Goal: Task Accomplishment & Management: Use online tool/utility

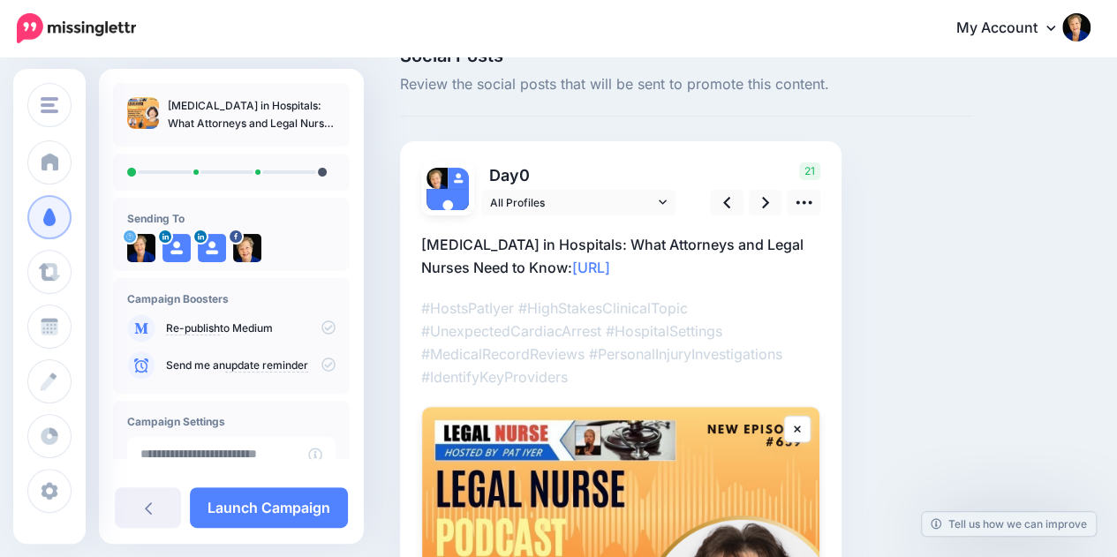
scroll to position [166, 0]
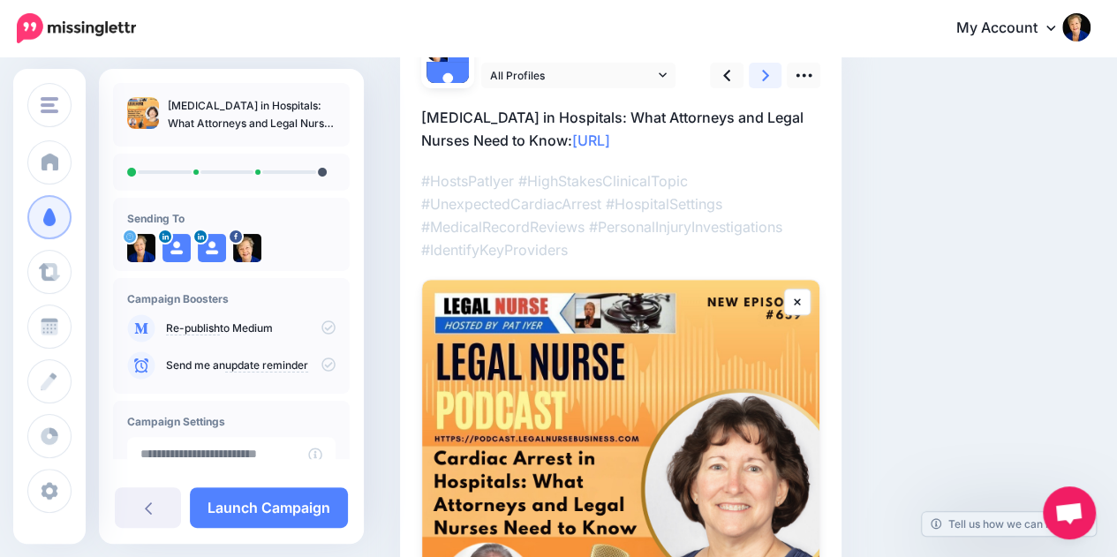
click at [767, 82] on icon at bounding box center [765, 75] width 7 height 19
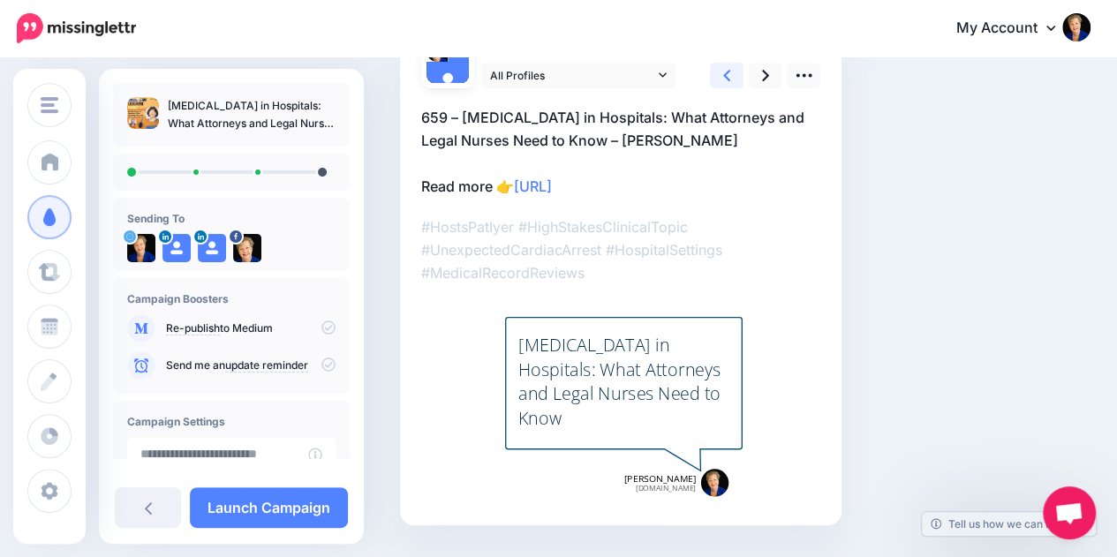
click at [731, 73] on link at bounding box center [727, 76] width 34 height 26
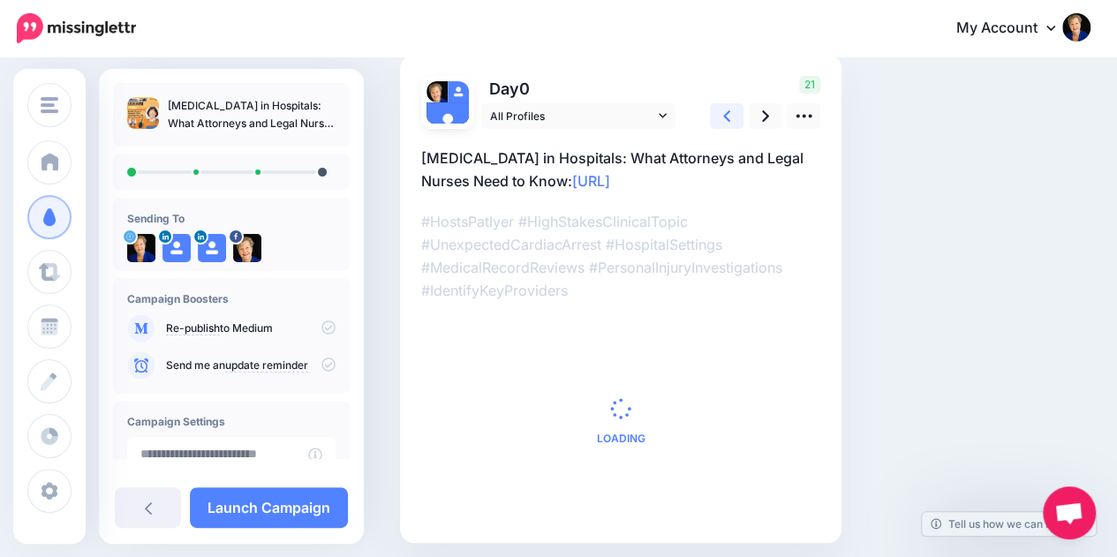
scroll to position [120, 0]
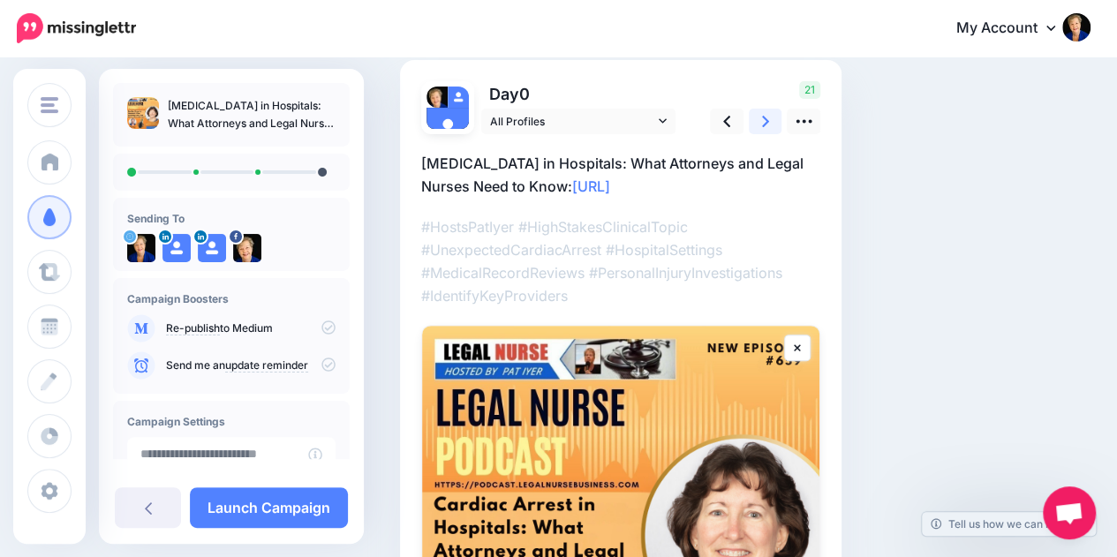
click at [758, 128] on link at bounding box center [766, 122] width 34 height 26
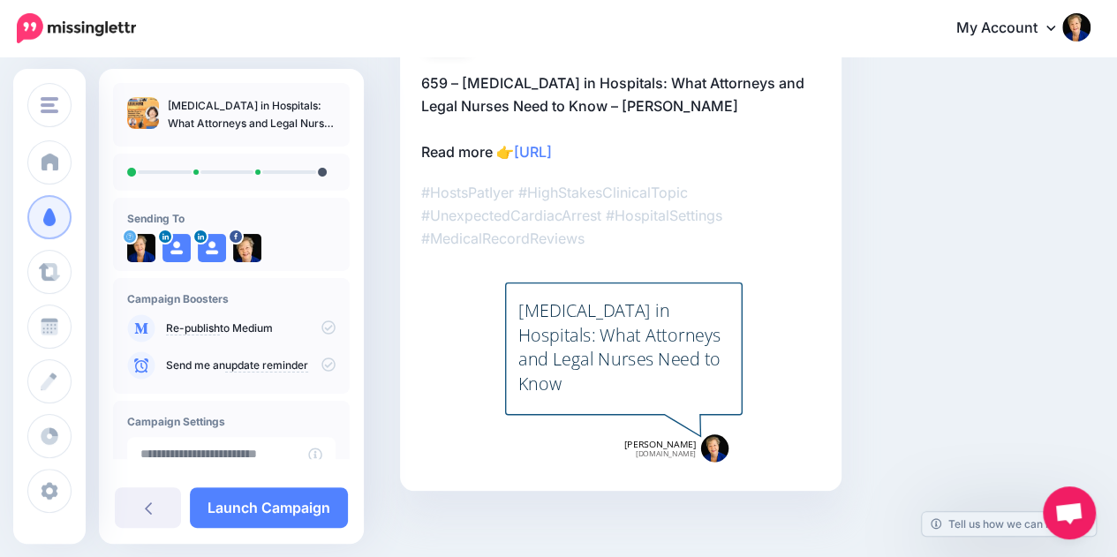
scroll to position [201, 0]
click at [652, 344] on div "Cardiac Arrest in Hospitals: What Attorneys and Legal Nurses Need to Know" at bounding box center [624, 346] width 211 height 97
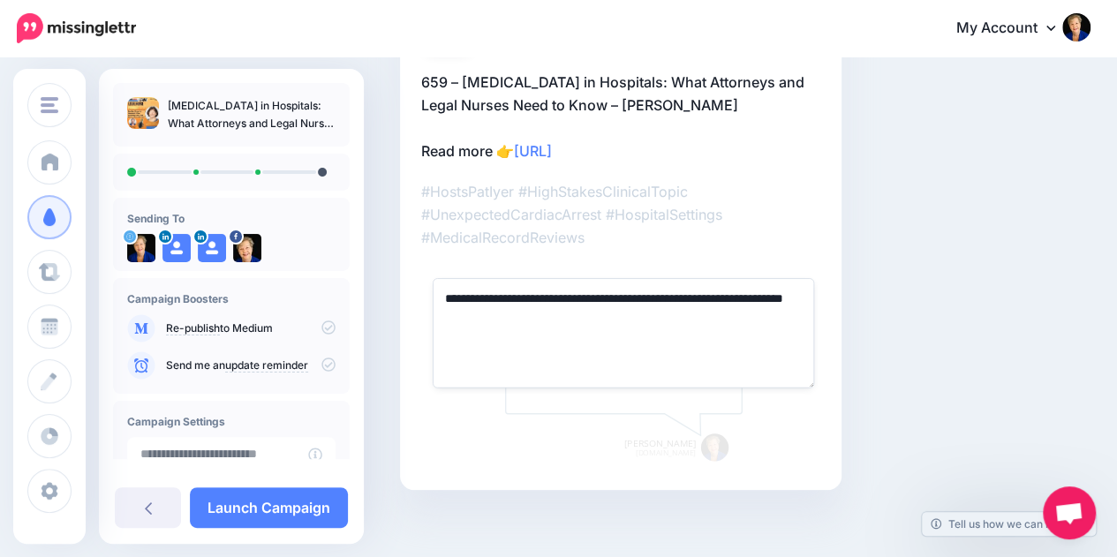
paste textarea "**********"
type textarea "**********"
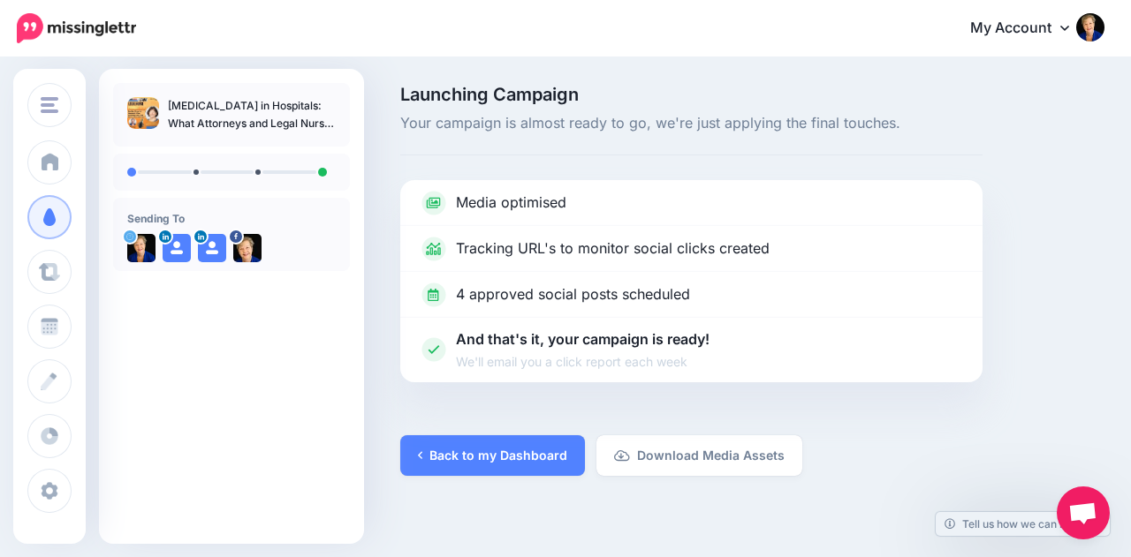
click at [507, 482] on div "Launching Campaign Your campaign is almost ready to go, we're just applying the…" at bounding box center [565, 280] width 1131 height 443
click at [514, 458] on link "Back to my Dashboard" at bounding box center [492, 455] width 185 height 41
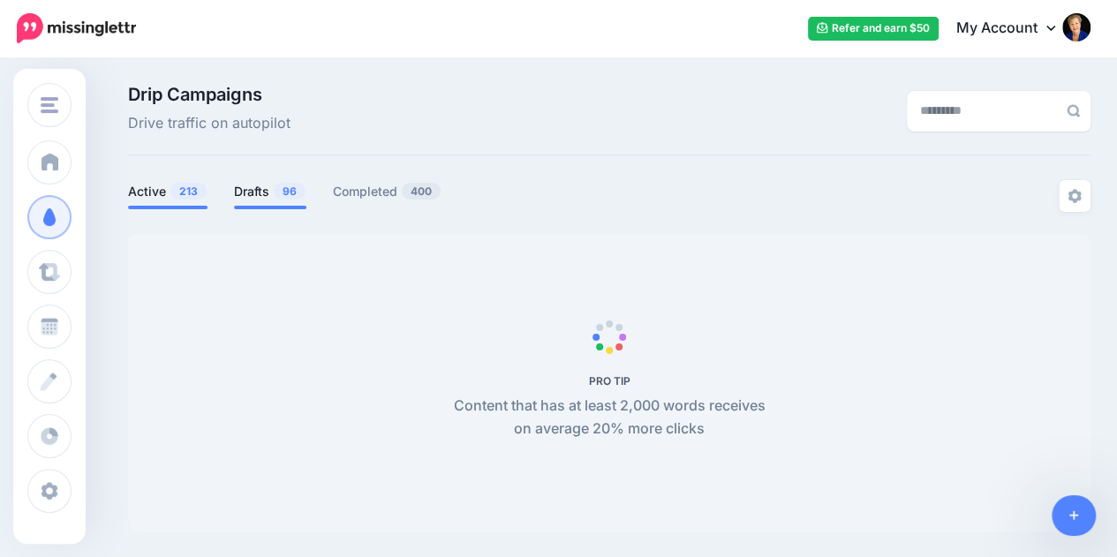
click at [265, 192] on link "Drafts 96" at bounding box center [270, 191] width 72 height 21
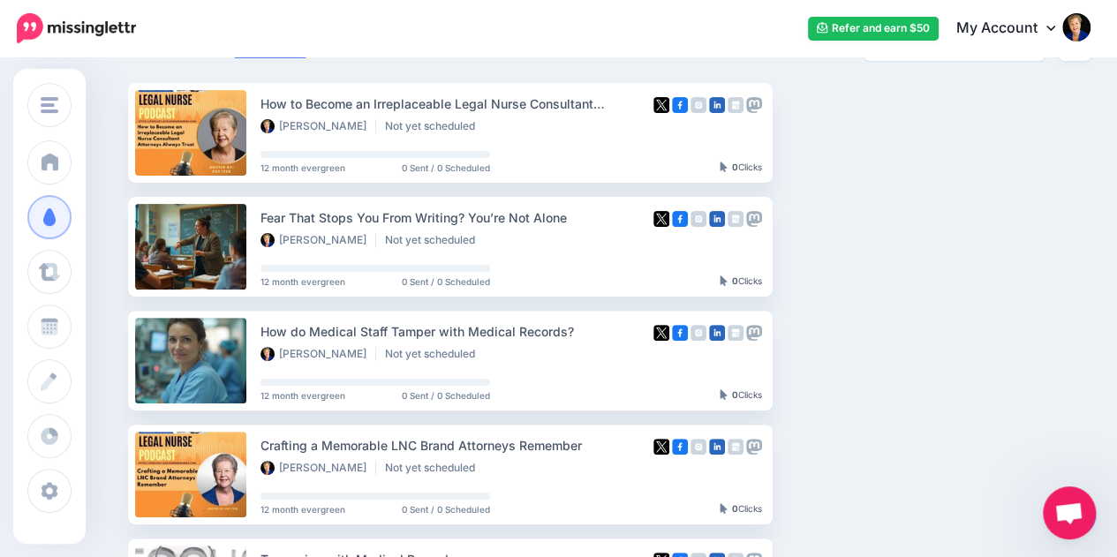
scroll to position [152, 0]
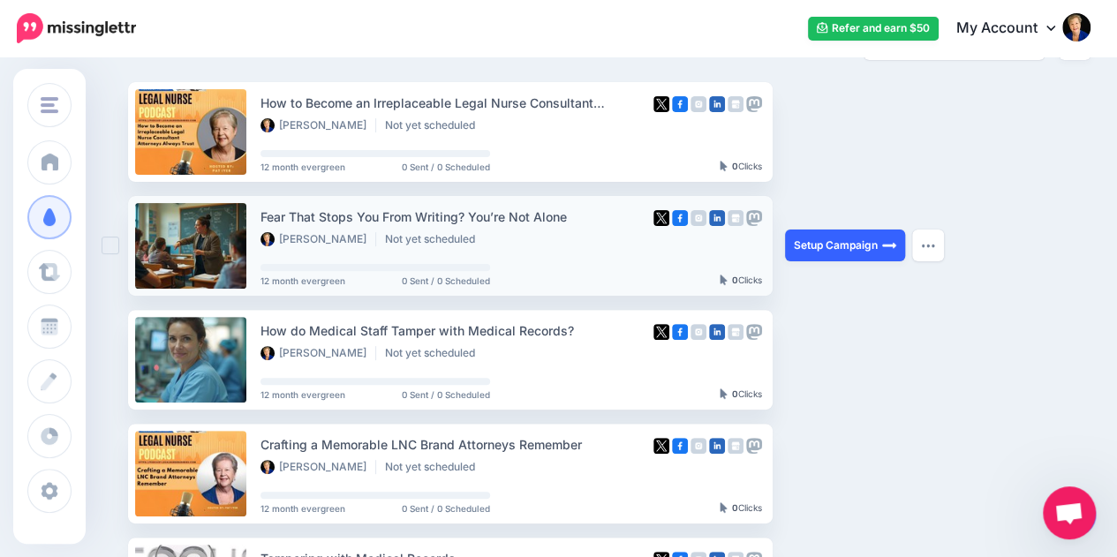
click at [829, 244] on link "Setup Campaign" at bounding box center [845, 246] width 120 height 32
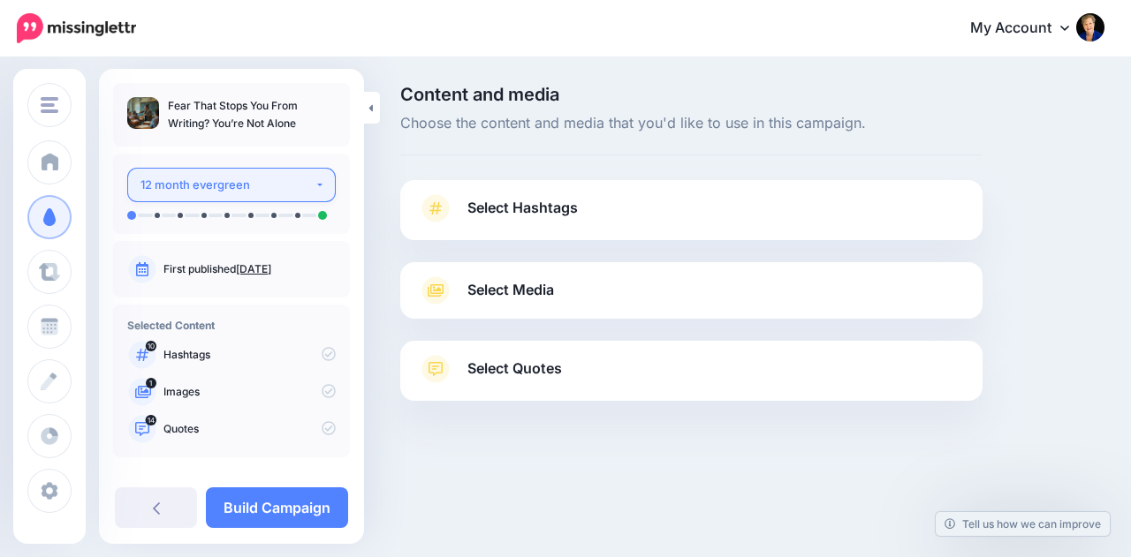
click at [311, 183] on button "12 month evergreen" at bounding box center [231, 185] width 208 height 34
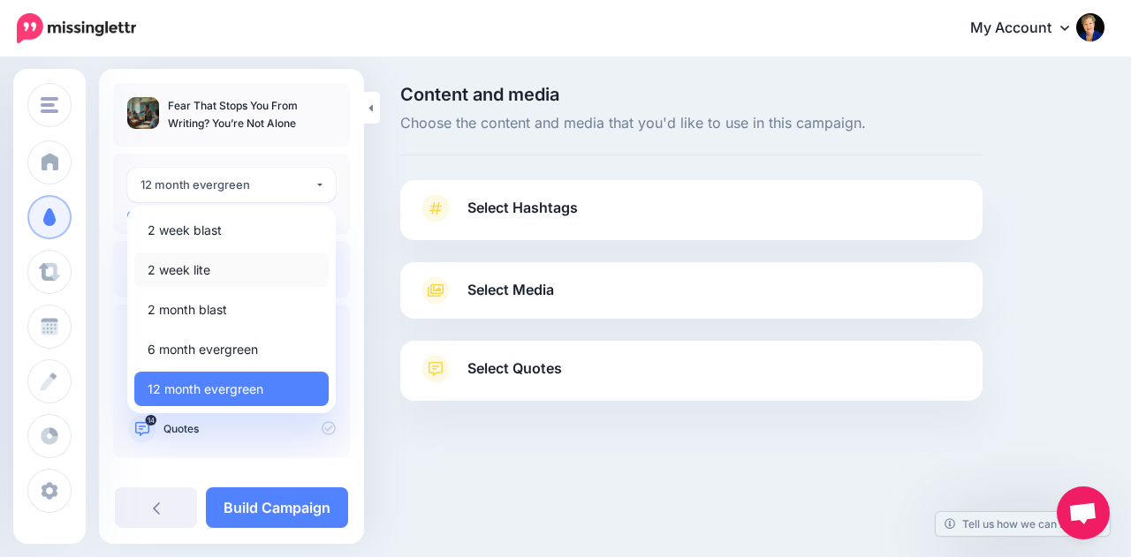
click at [233, 269] on link "2 week lite" at bounding box center [231, 270] width 194 height 34
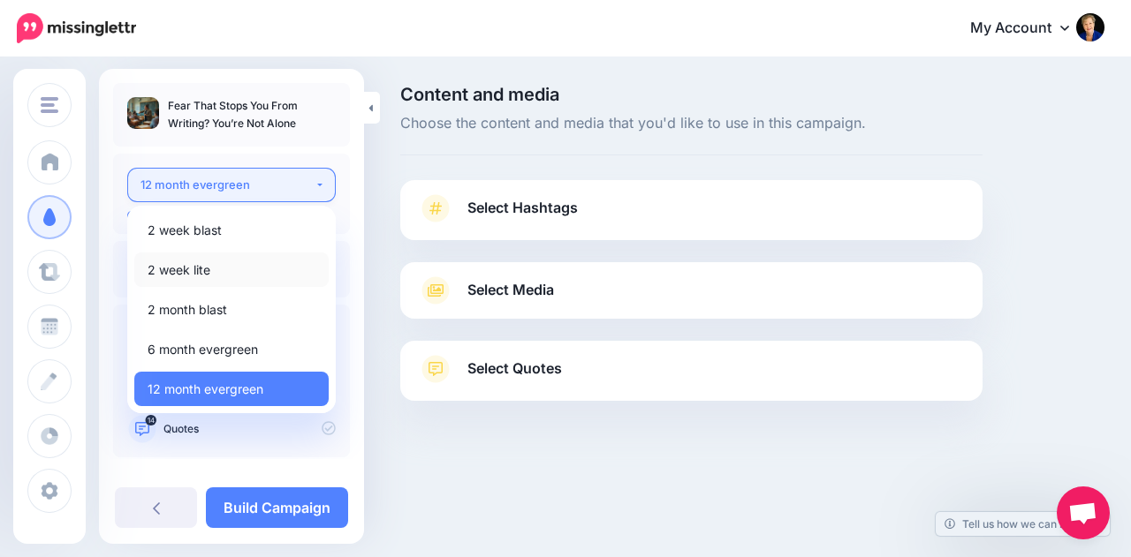
select select "*****"
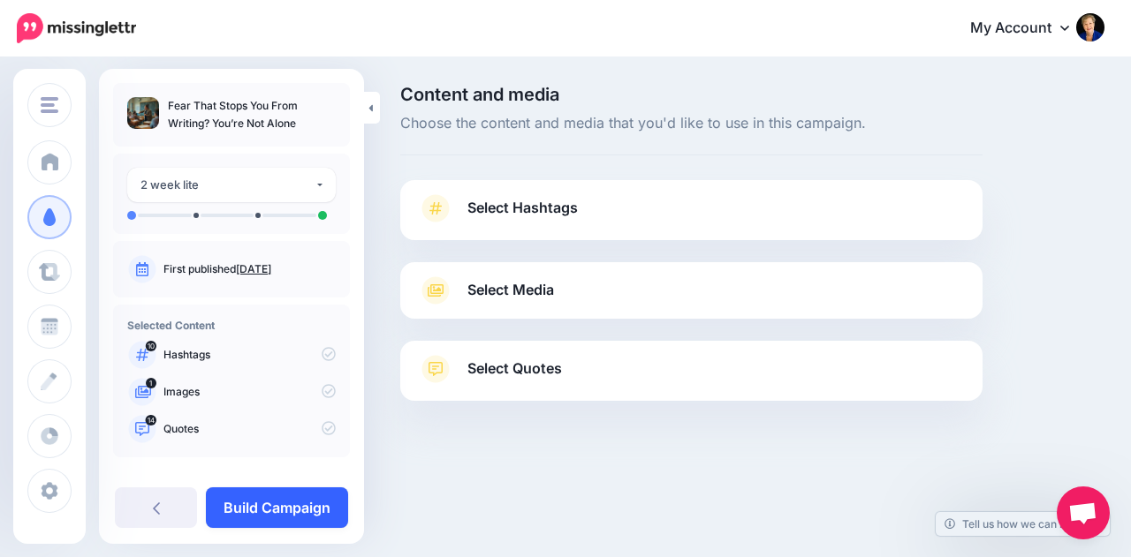
click at [278, 504] on link "Build Campaign" at bounding box center [277, 508] width 142 height 41
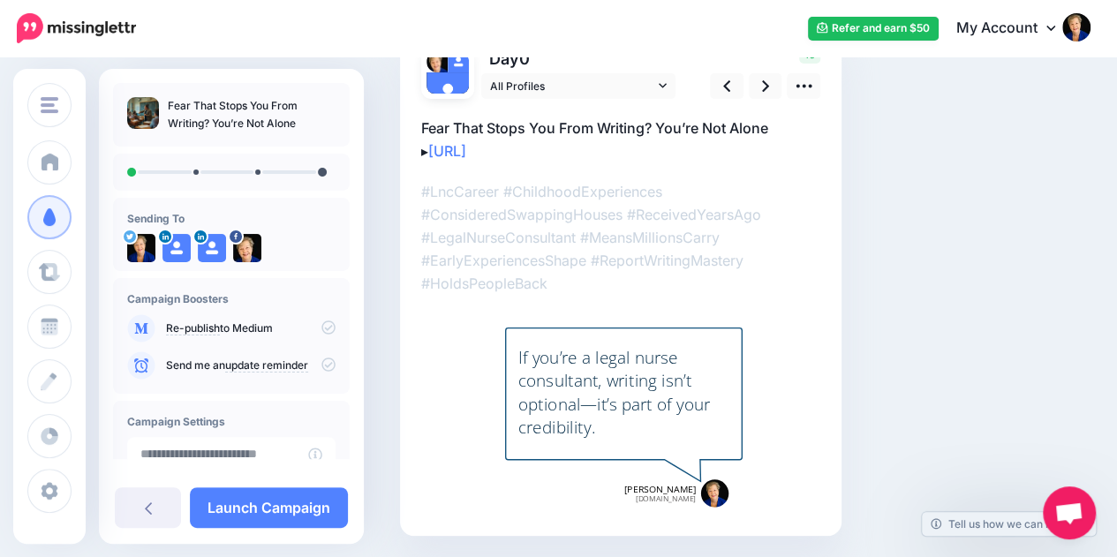
scroll to position [145, 0]
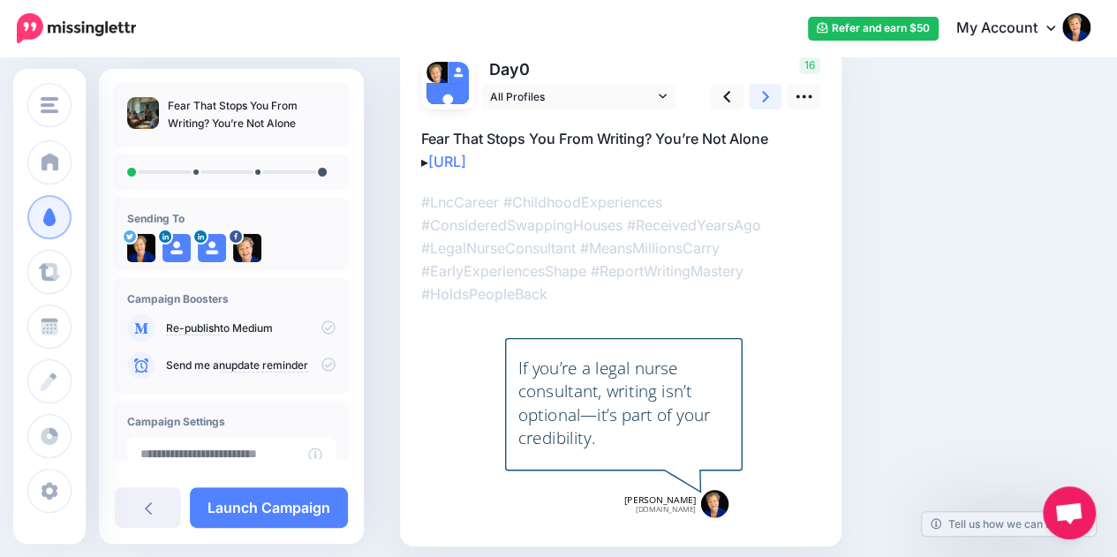
click at [775, 99] on link at bounding box center [766, 97] width 34 height 26
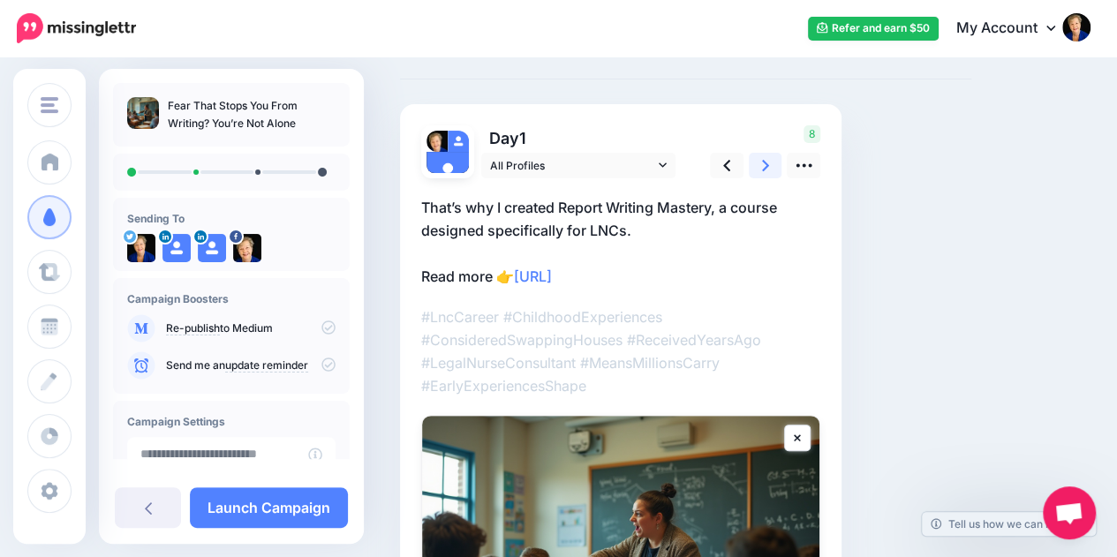
scroll to position [74, 0]
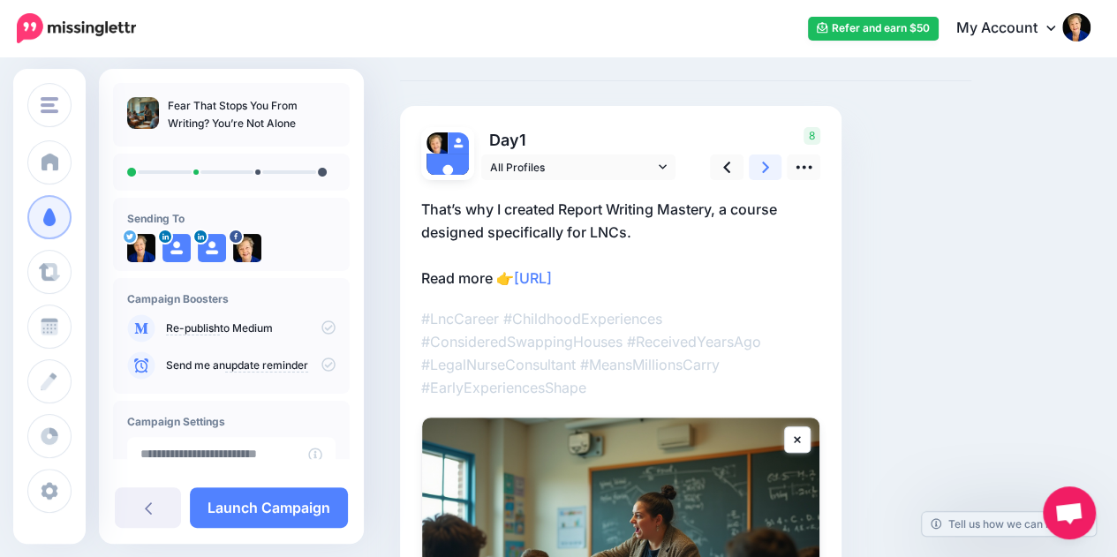
click at [767, 166] on icon at bounding box center [765, 167] width 7 height 11
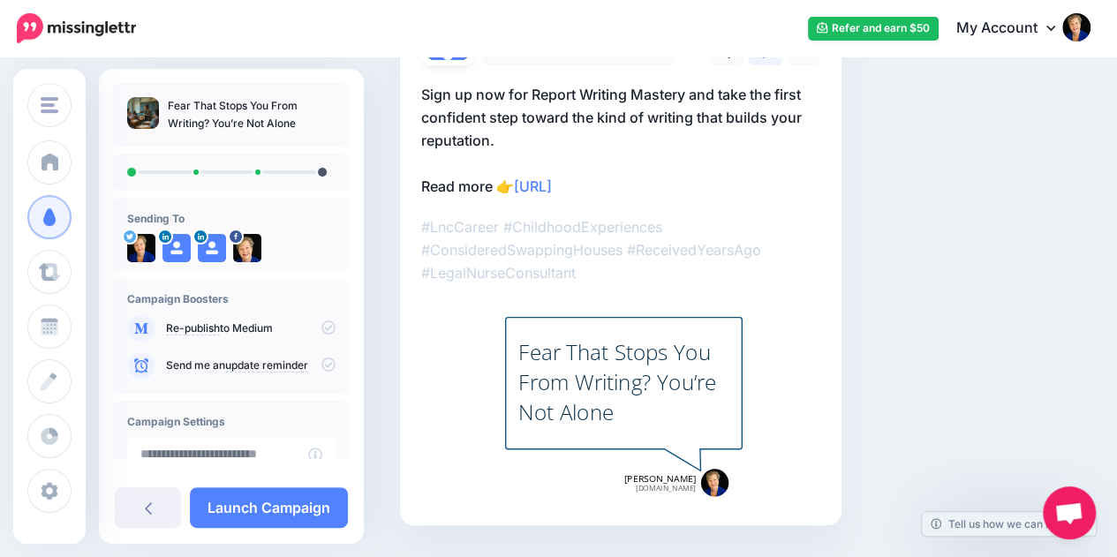
scroll to position [0, 0]
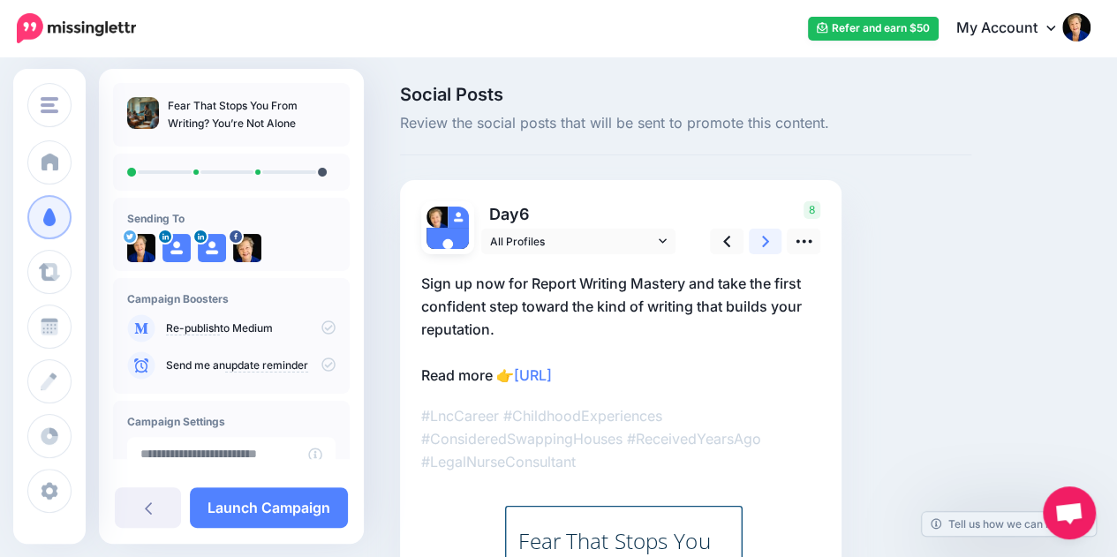
click at [756, 238] on link at bounding box center [766, 242] width 34 height 26
click at [802, 242] on icon at bounding box center [804, 242] width 16 height 4
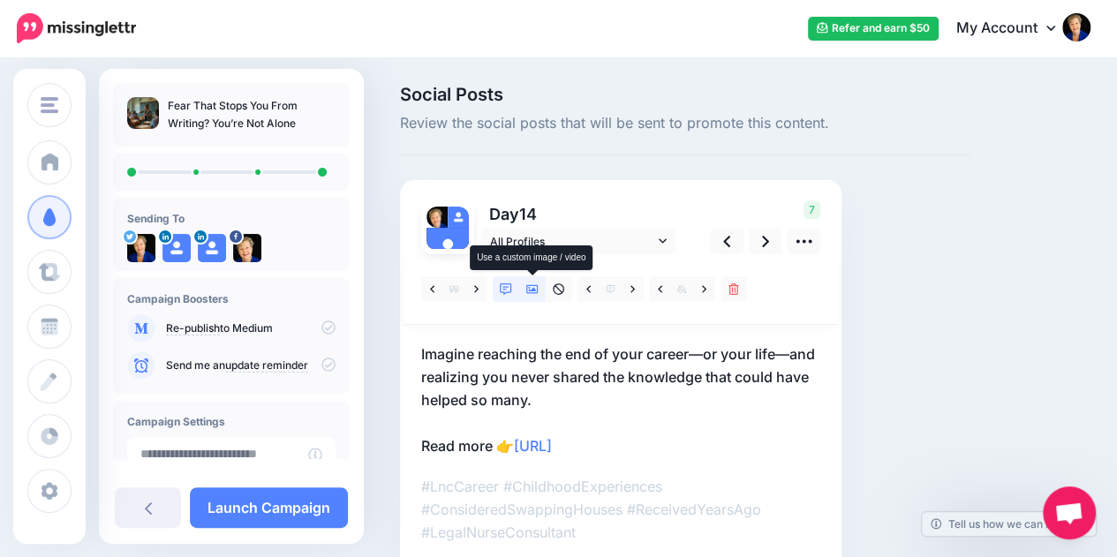
click at [532, 289] on icon at bounding box center [532, 290] width 12 height 12
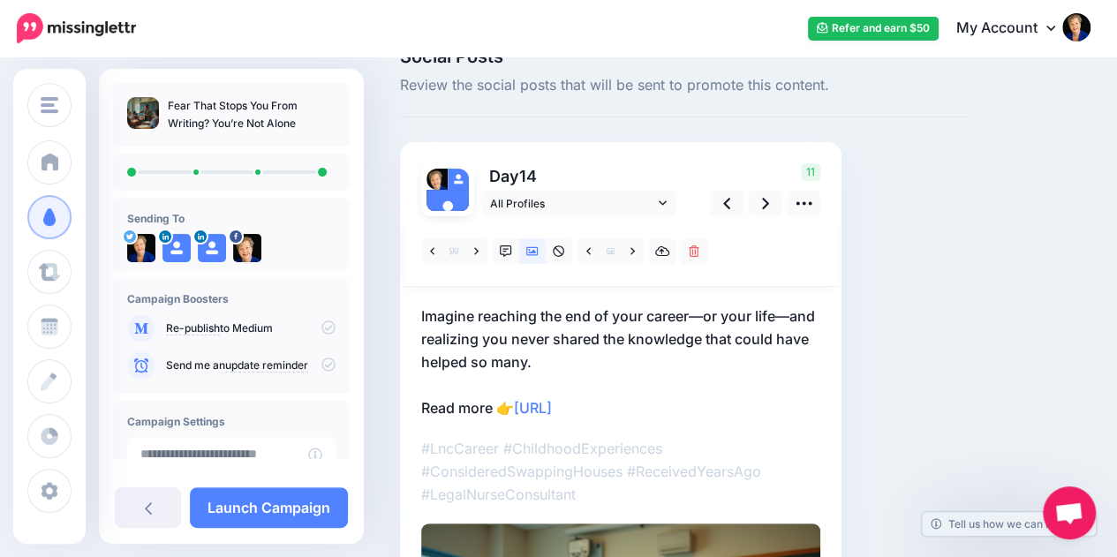
scroll to position [36, 0]
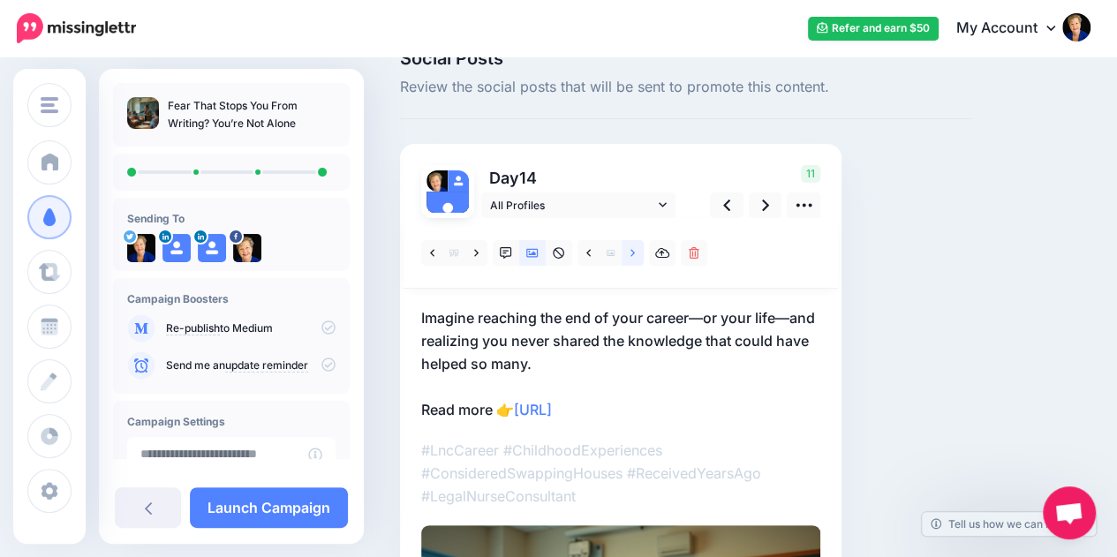
click at [631, 249] on icon at bounding box center [633, 252] width 4 height 7
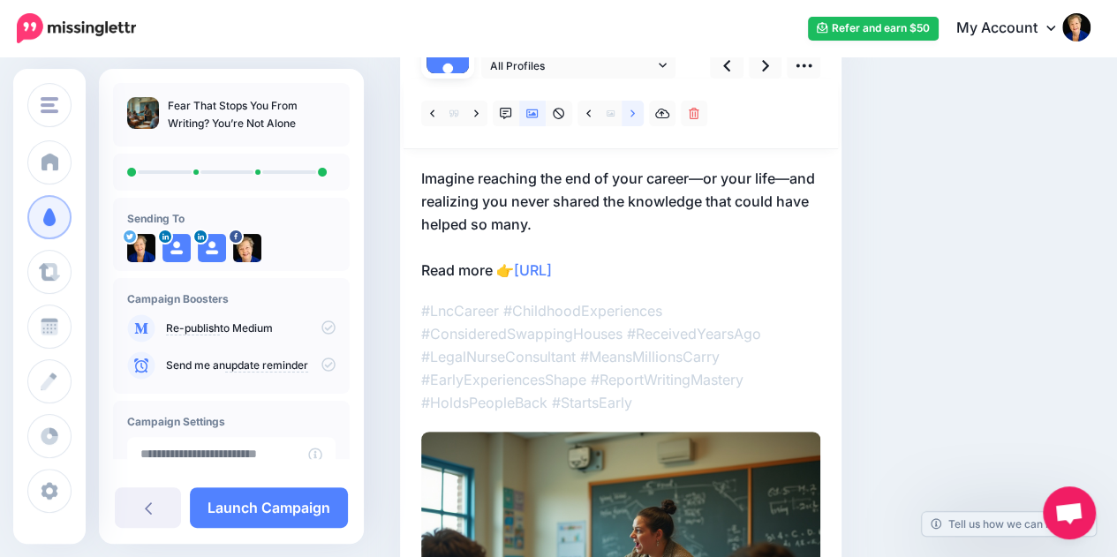
scroll to position [133, 0]
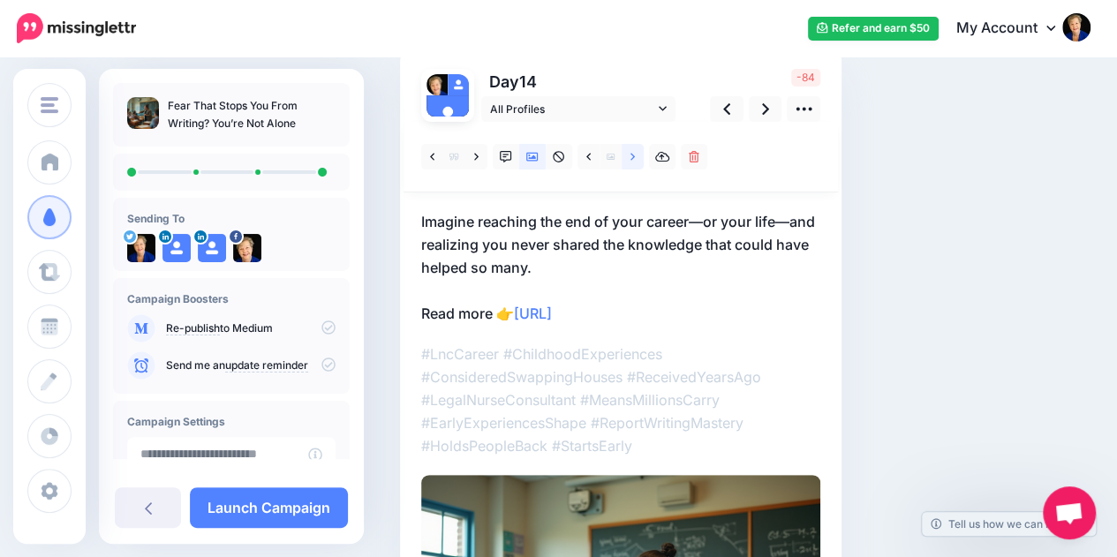
click at [631, 155] on icon at bounding box center [633, 157] width 4 height 12
click at [589, 155] on icon at bounding box center [589, 156] width 4 height 7
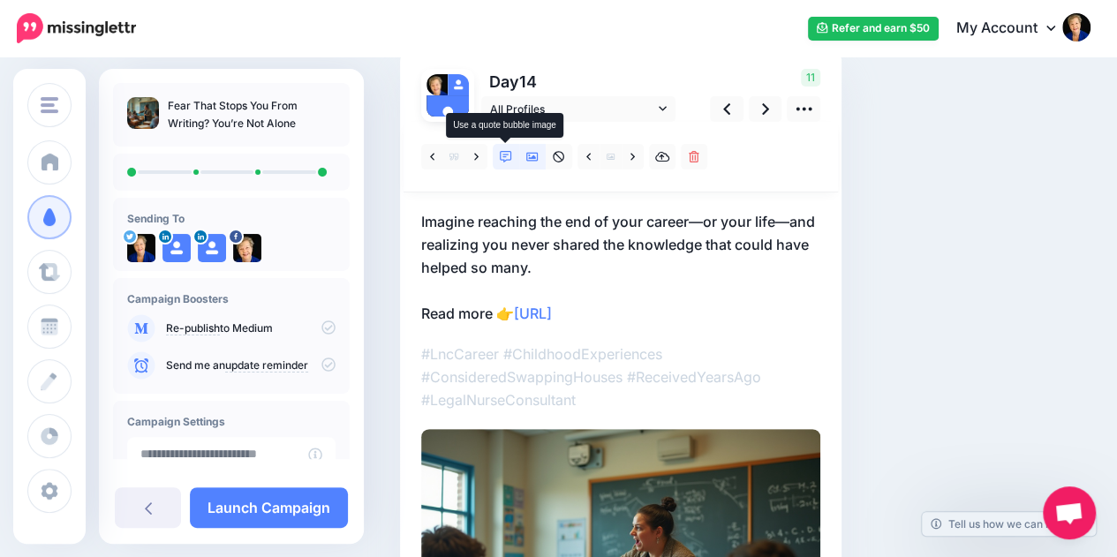
click at [504, 153] on icon at bounding box center [506, 157] width 12 height 12
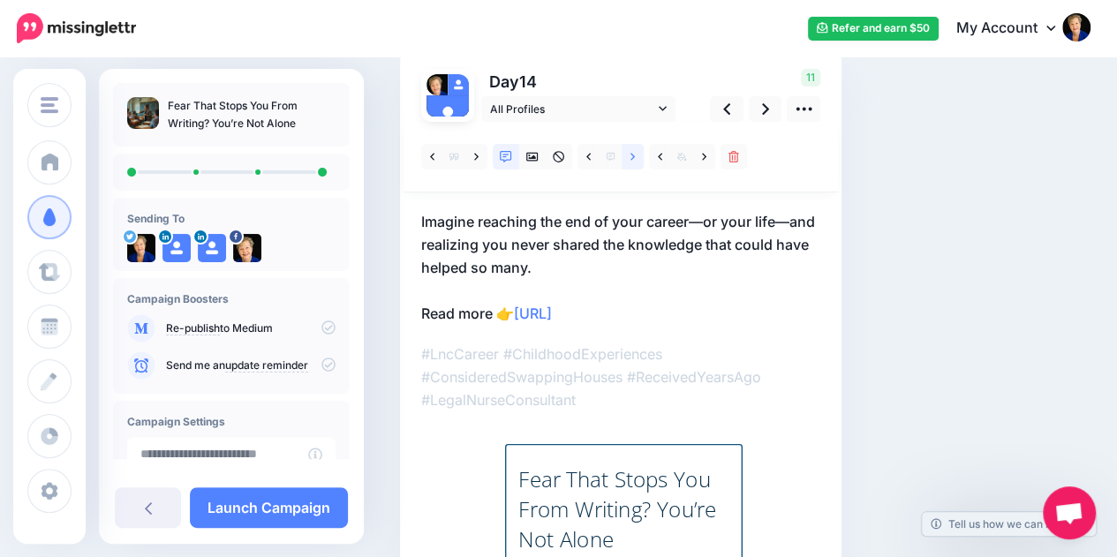
click at [632, 156] on icon at bounding box center [633, 157] width 4 height 12
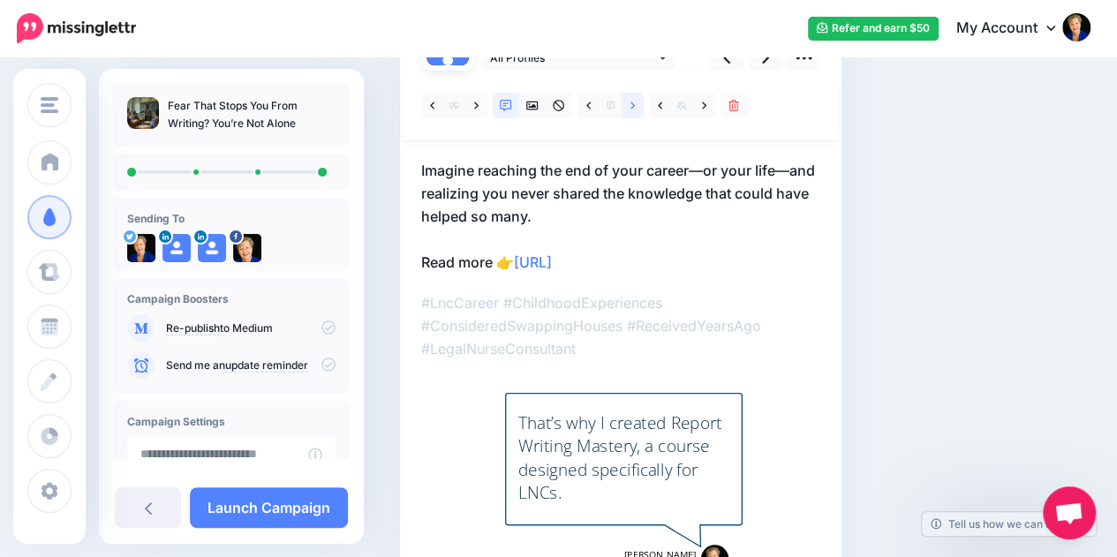
scroll to position [183, 0]
click at [632, 104] on icon at bounding box center [633, 105] width 4 height 7
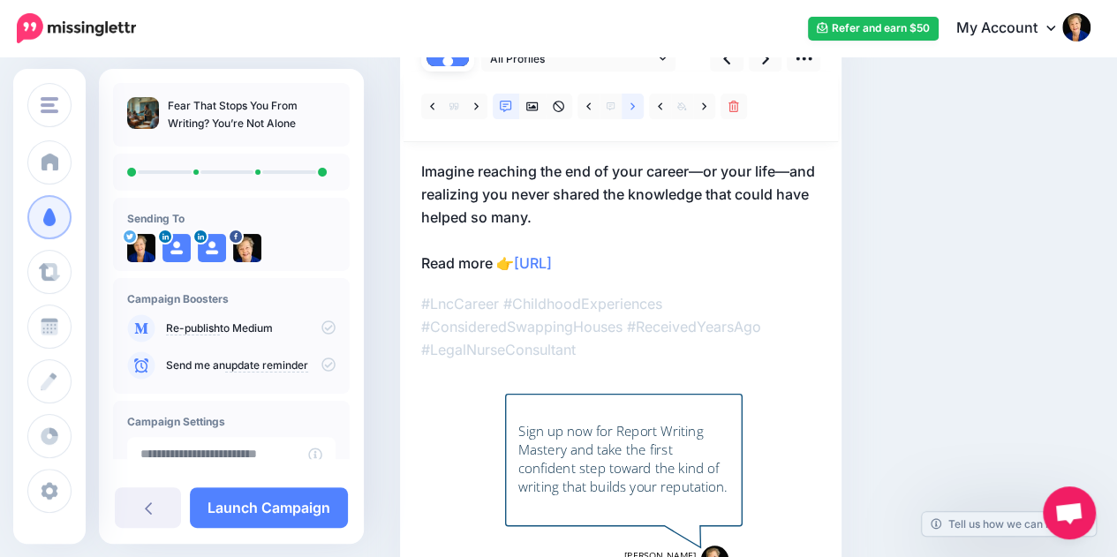
click at [632, 104] on icon at bounding box center [633, 105] width 4 height 7
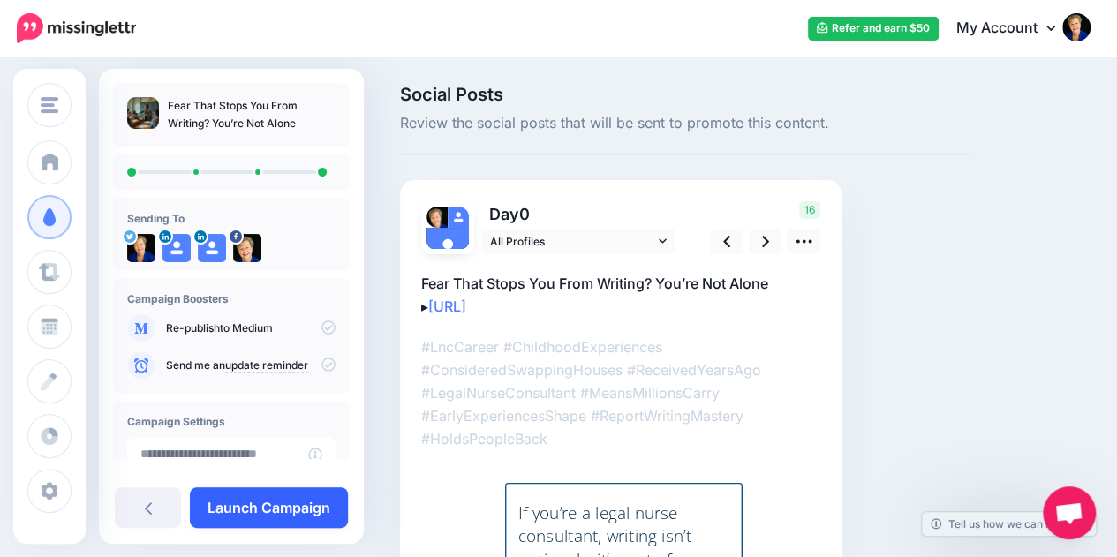
click at [267, 503] on link "Launch Campaign" at bounding box center [269, 508] width 158 height 41
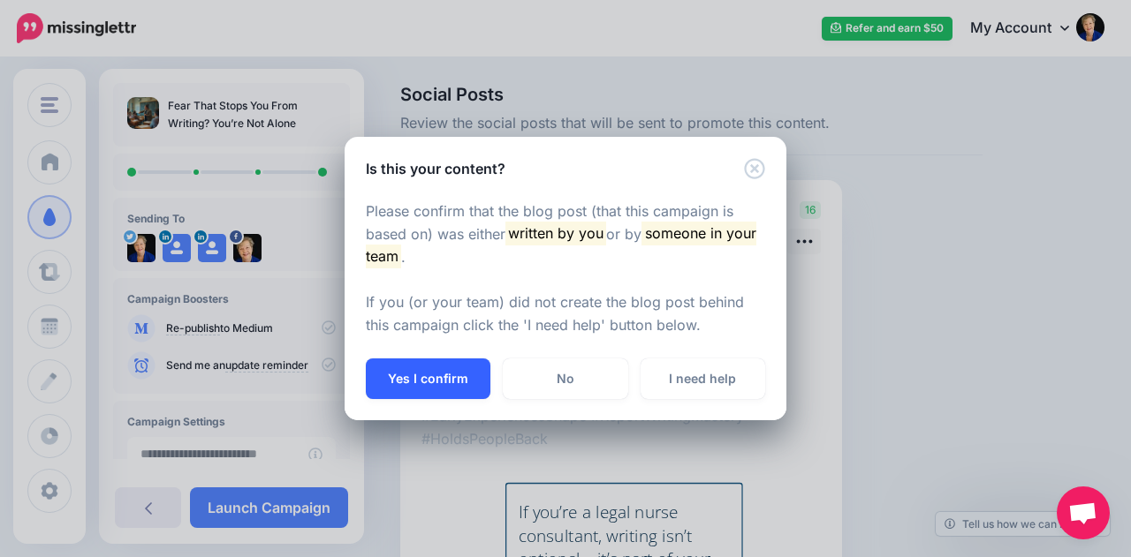
click at [458, 380] on button "Yes I confirm" at bounding box center [428, 379] width 125 height 41
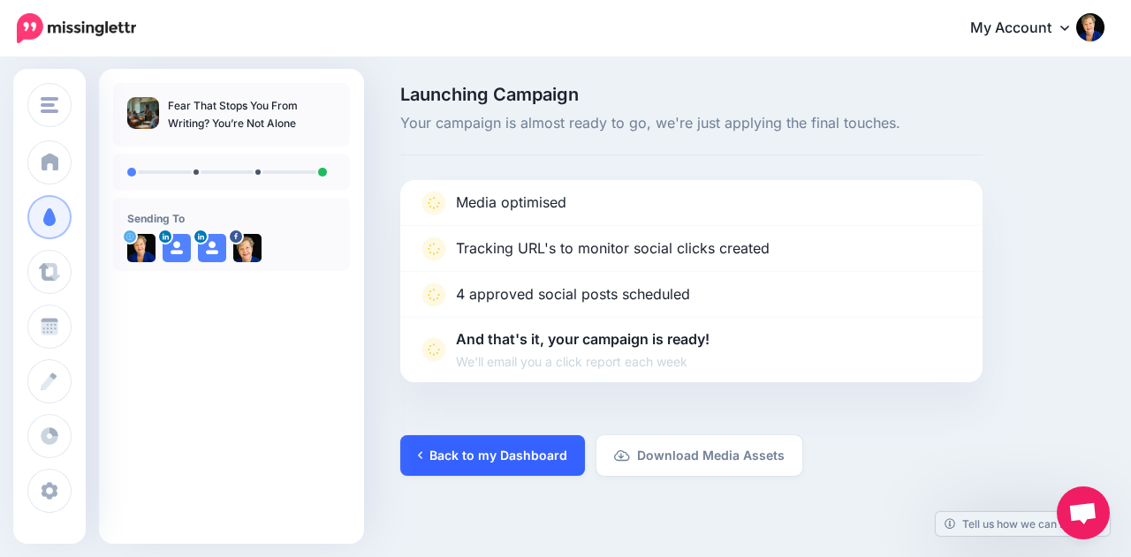
click at [495, 467] on link "Back to my Dashboard" at bounding box center [492, 455] width 185 height 41
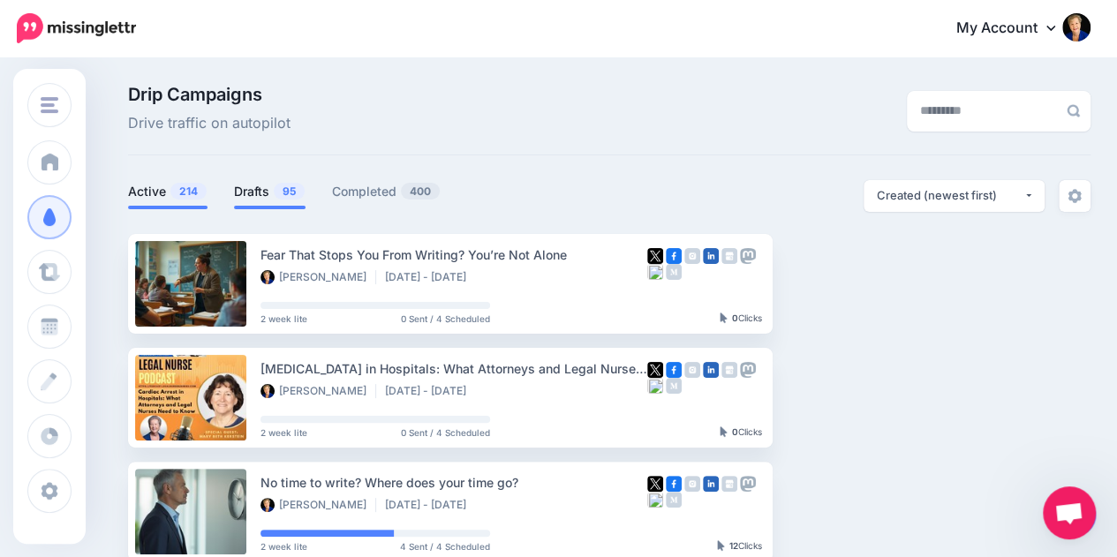
click at [275, 188] on span "95" at bounding box center [289, 191] width 31 height 17
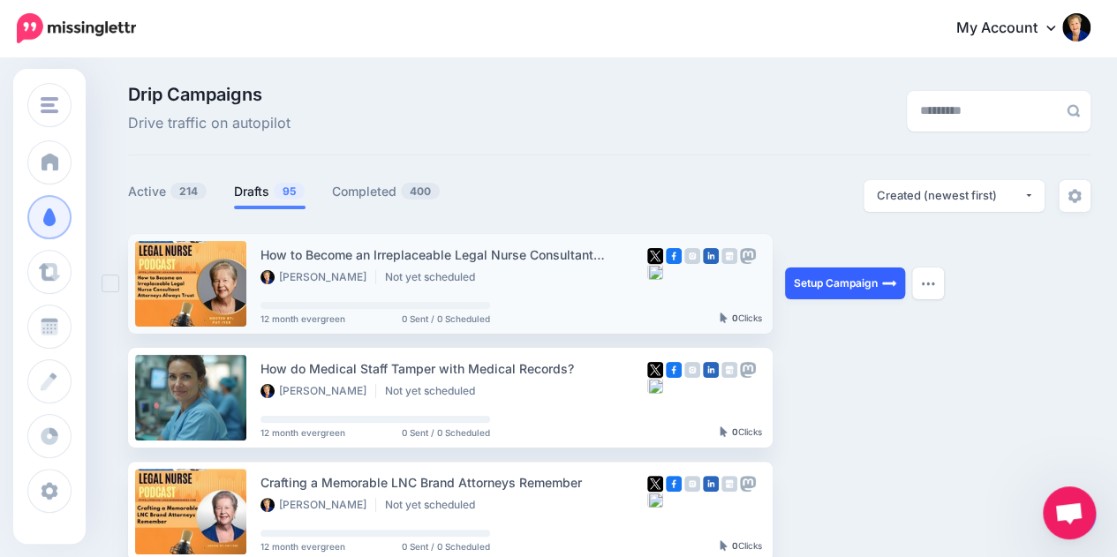
click at [834, 280] on link "Setup Campaign" at bounding box center [845, 284] width 120 height 32
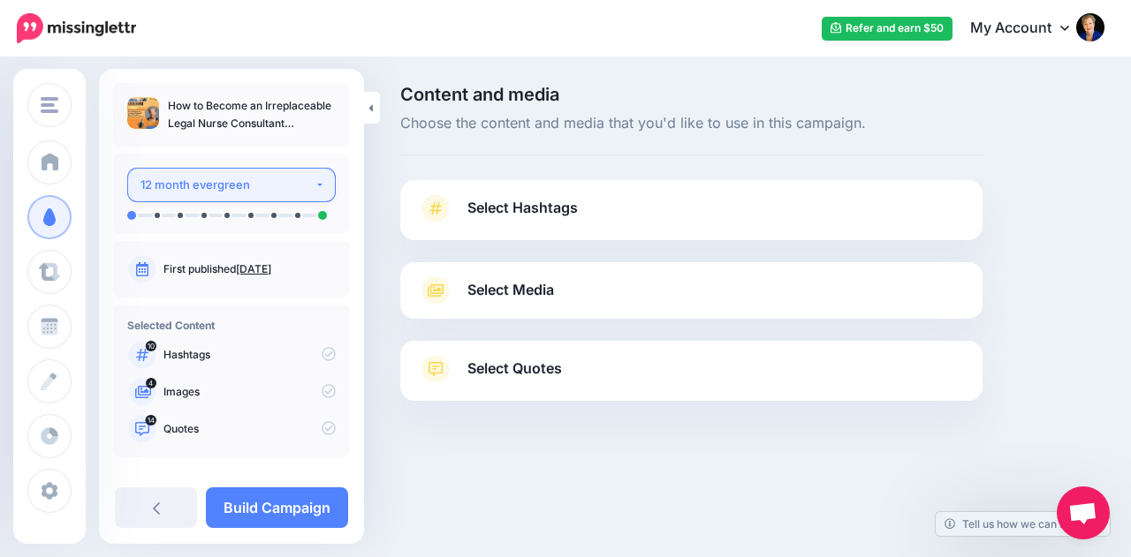
click at [314, 178] on button "12 month evergreen" at bounding box center [231, 185] width 208 height 34
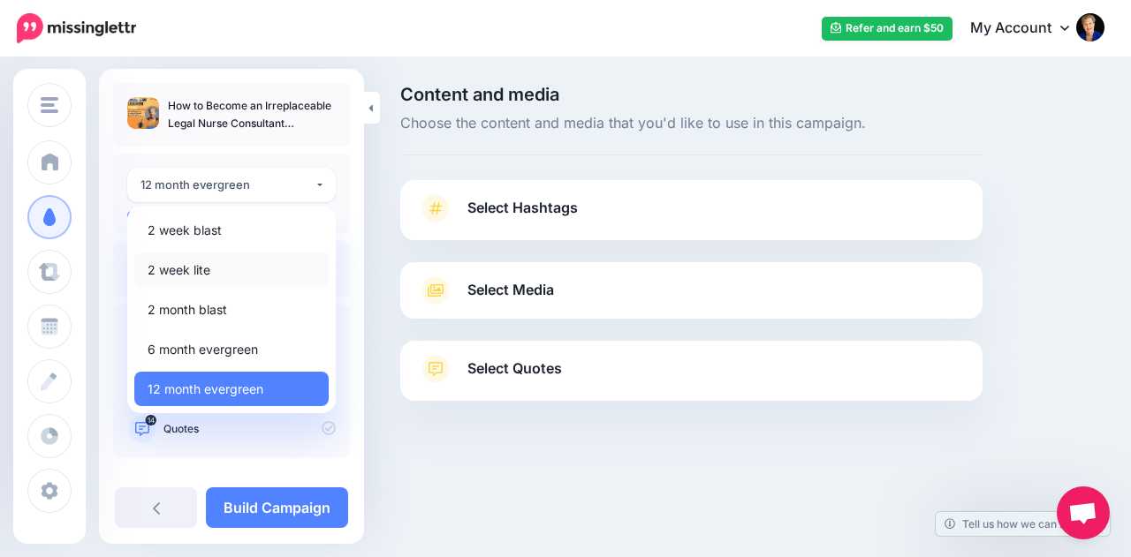
click at [198, 271] on span "2 week lite" at bounding box center [179, 270] width 63 height 21
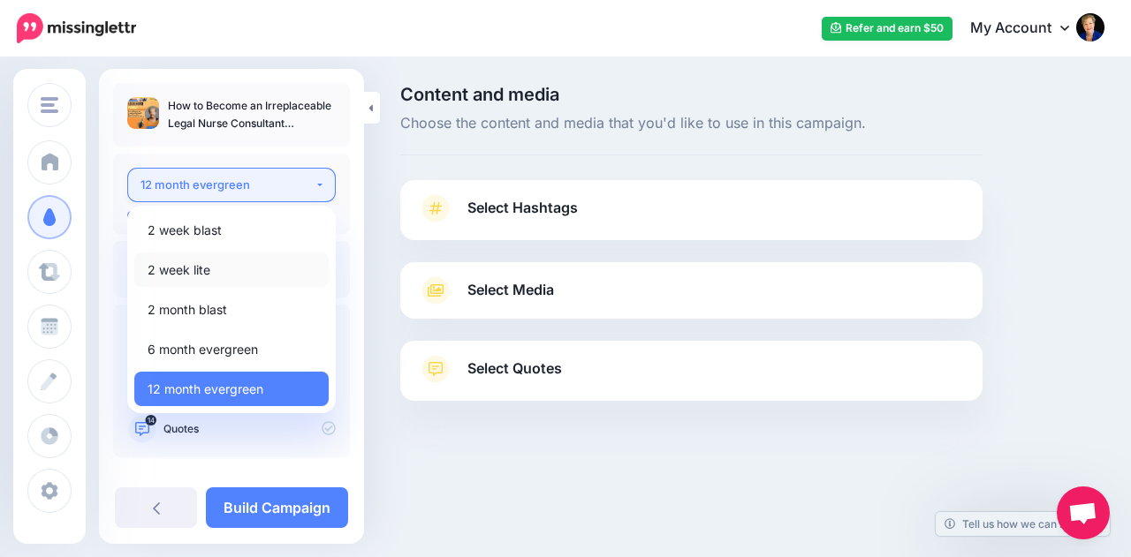
select select "*****"
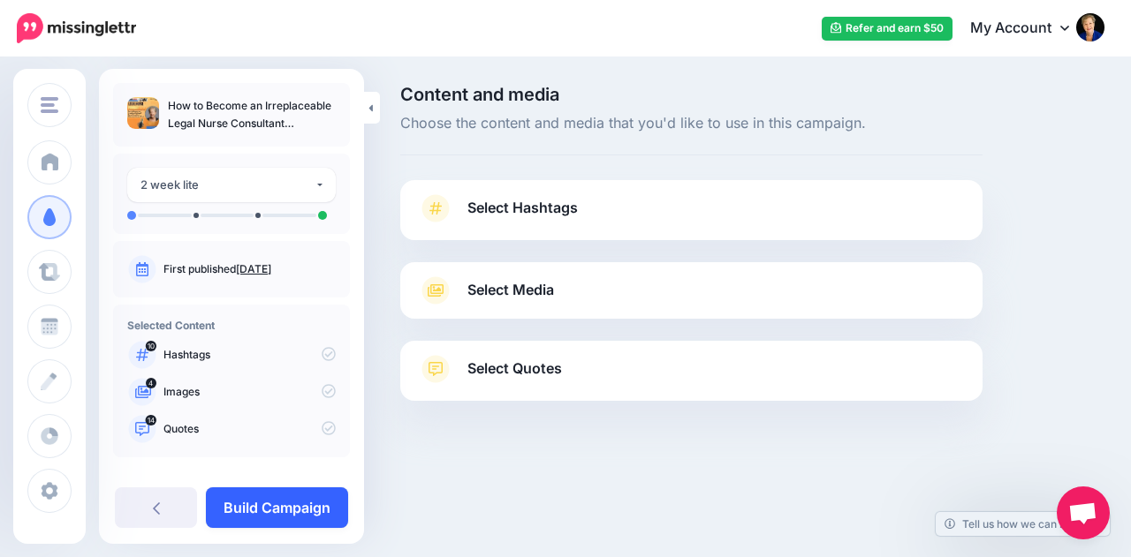
click at [280, 508] on link "Build Campaign" at bounding box center [277, 508] width 142 height 41
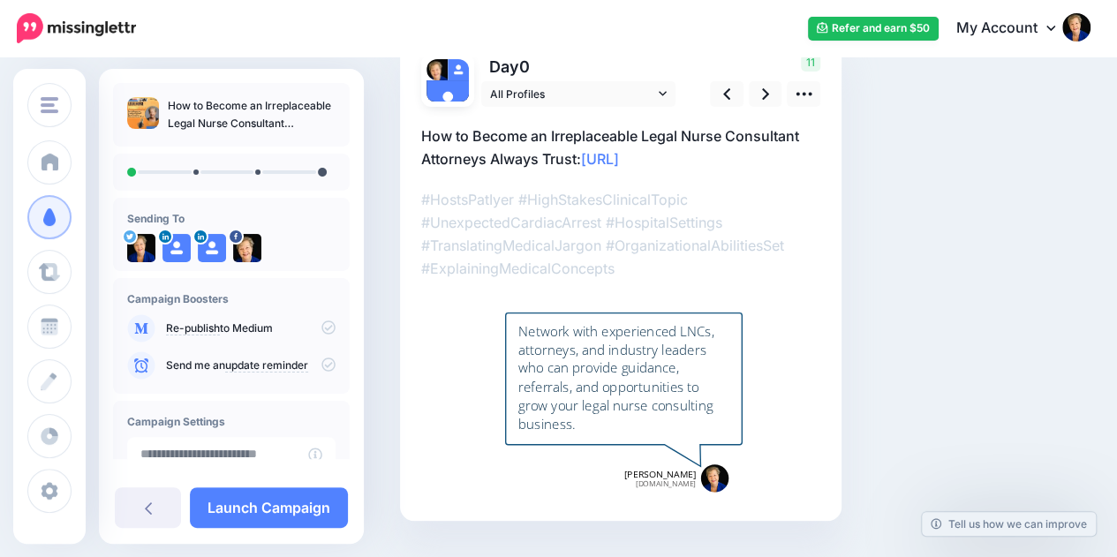
scroll to position [119, 0]
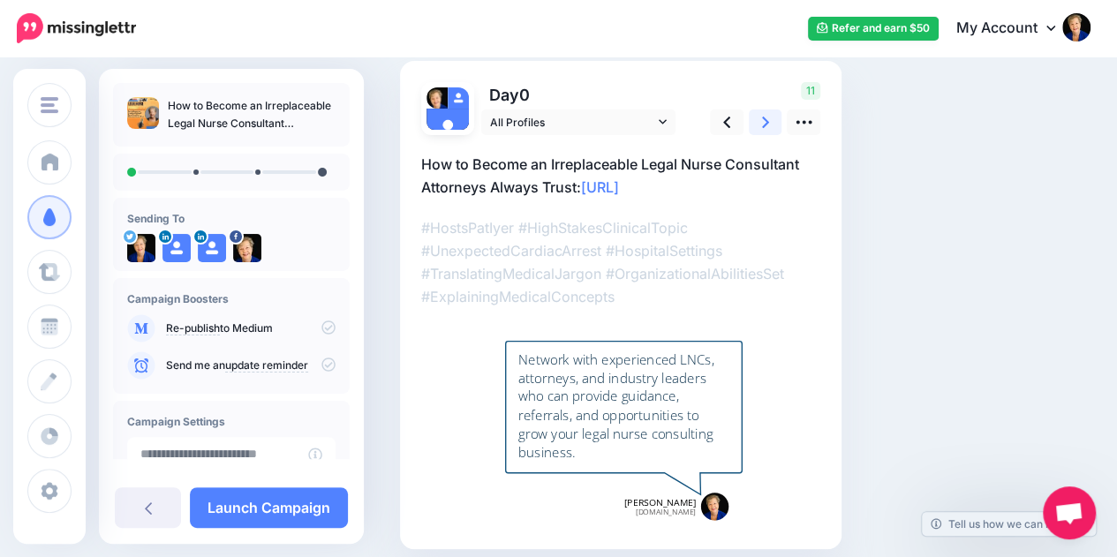
click at [770, 128] on link at bounding box center [766, 123] width 34 height 26
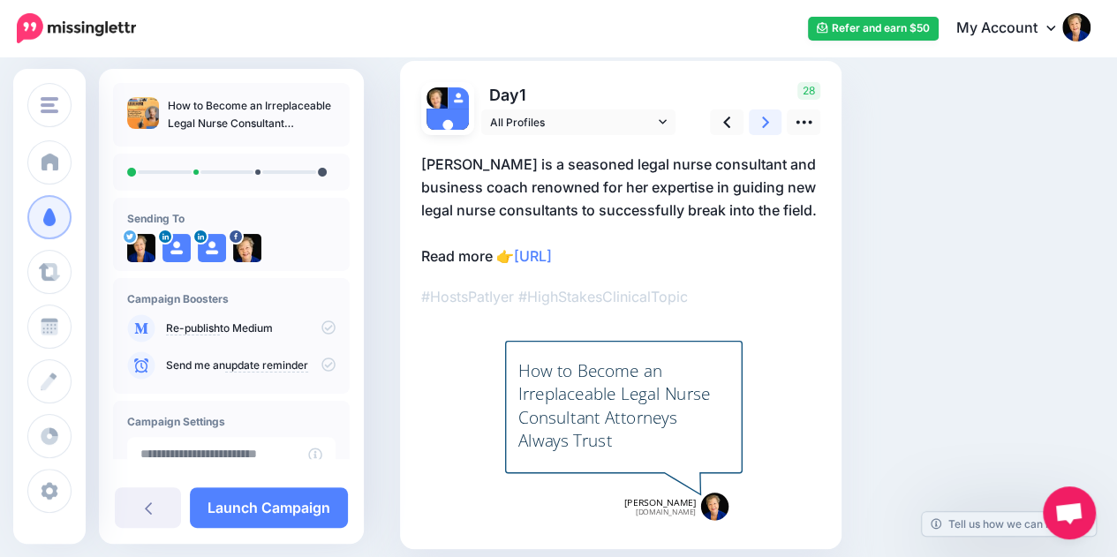
click at [761, 128] on link at bounding box center [766, 123] width 34 height 26
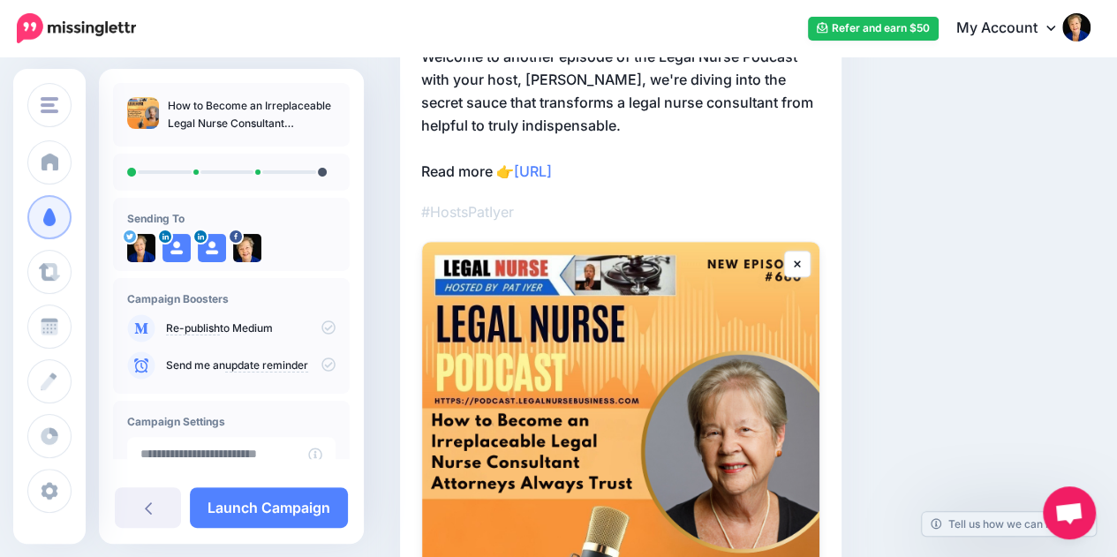
scroll to position [144, 0]
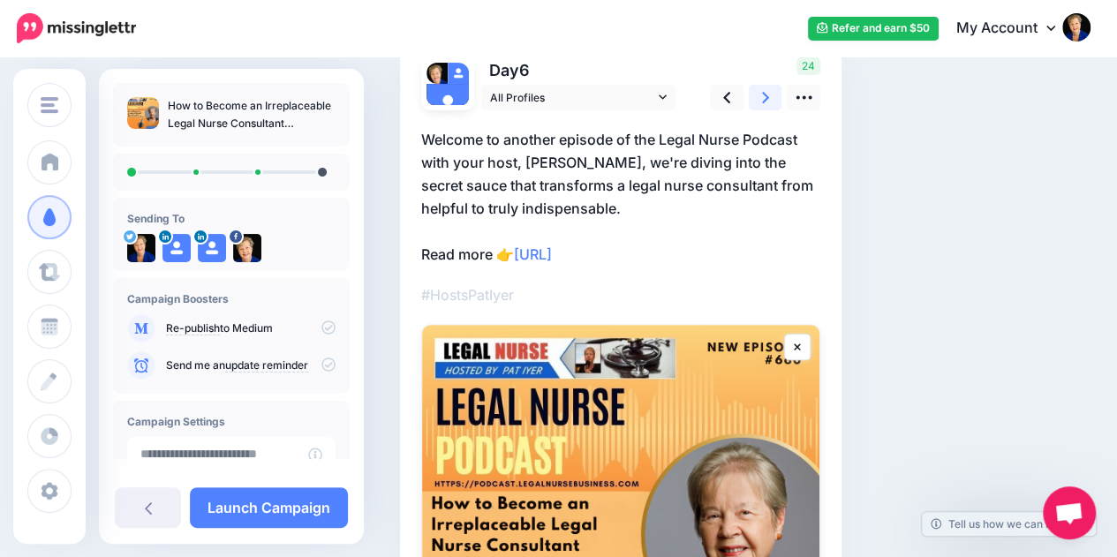
click at [769, 103] on link at bounding box center [766, 98] width 34 height 26
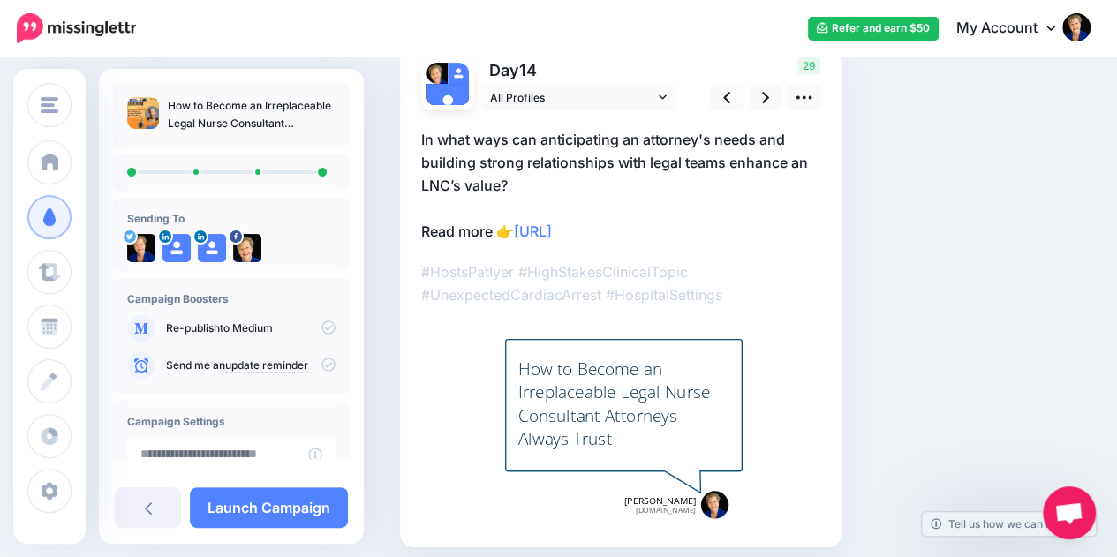
click at [641, 422] on div "How to Become an Irreplaceable Legal Nurse Consultant Attorneys Always Trust" at bounding box center [624, 404] width 211 height 94
type textarea "**********"
click at [715, 299] on p "#HostsPatIyer #HighStakesClinicalTopic #UnexpectedCardiacArrest #HospitalSettin…" at bounding box center [620, 284] width 399 height 46
click at [791, 352] on div at bounding box center [623, 424] width 405 height 201
click at [812, 100] on icon at bounding box center [804, 97] width 19 height 19
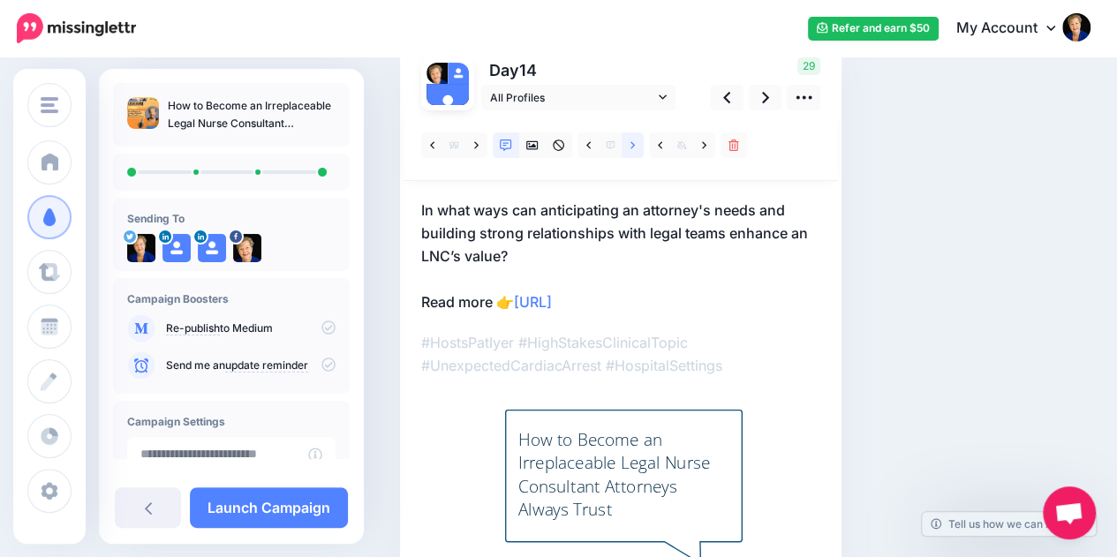
click at [638, 141] on link at bounding box center [633, 146] width 22 height 26
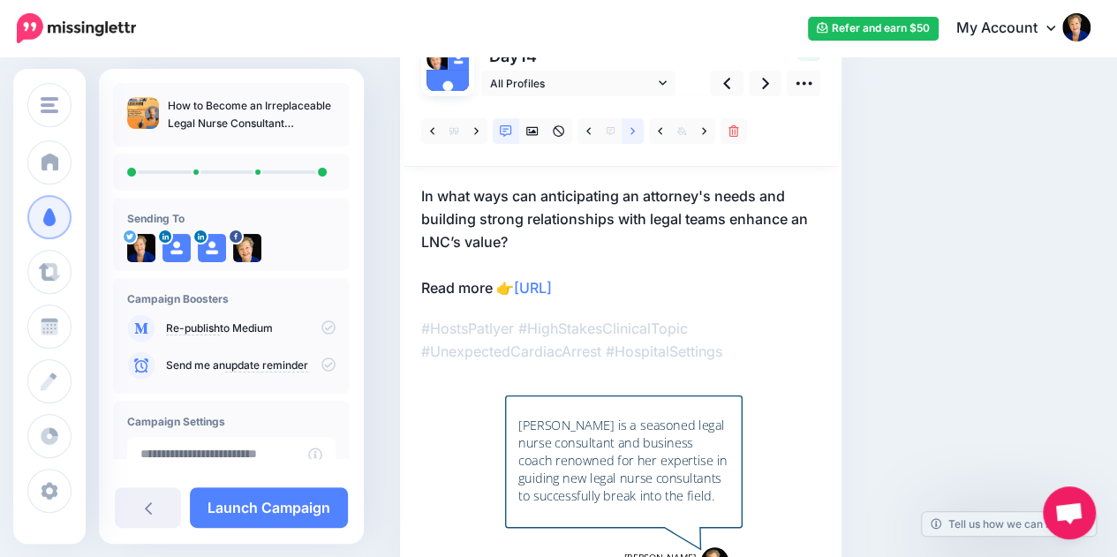
scroll to position [157, 0]
click at [639, 133] on link at bounding box center [633, 132] width 22 height 26
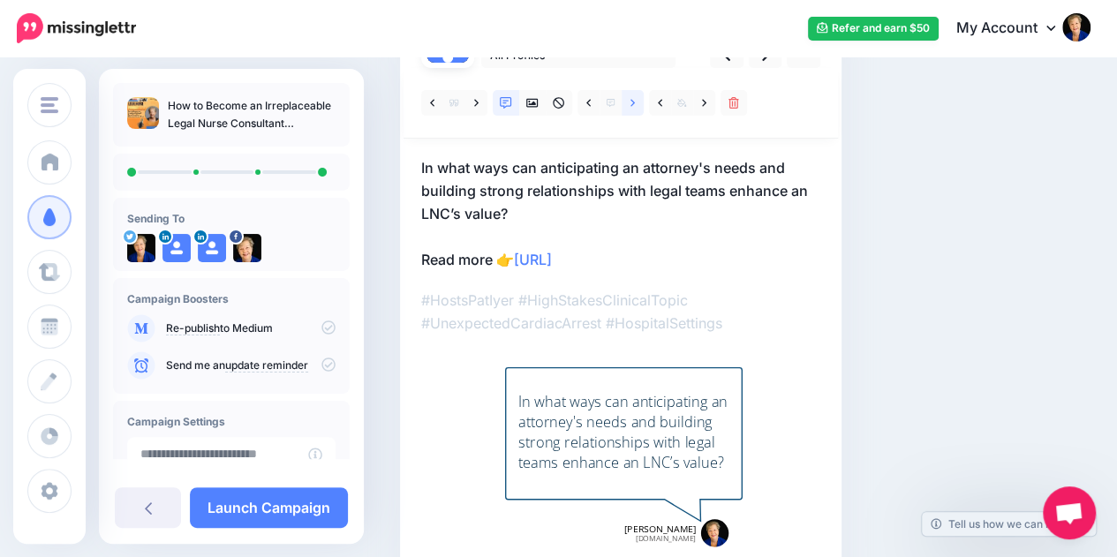
scroll to position [182, 0]
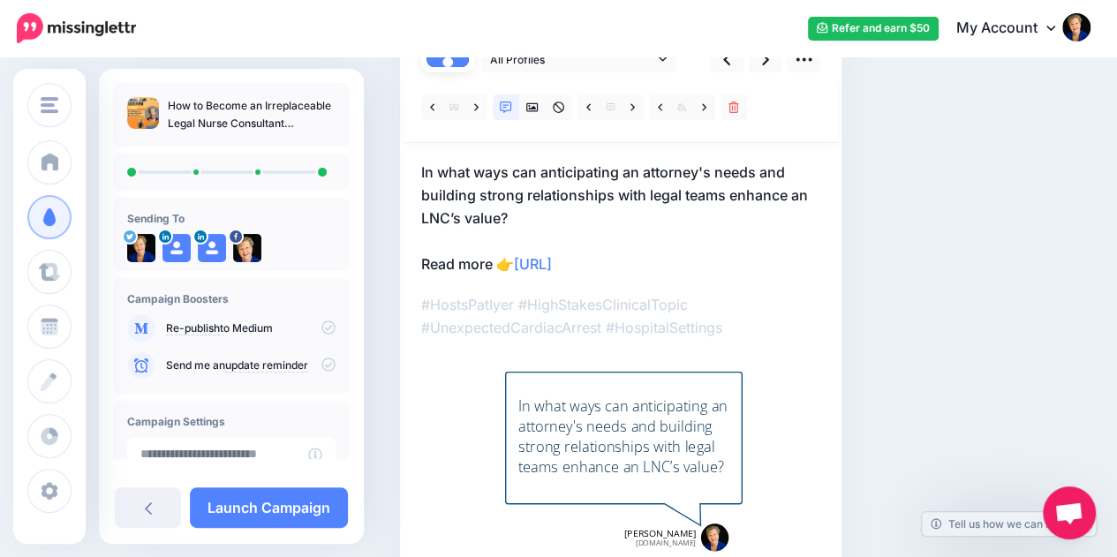
click at [590, 224] on p "In what ways can anticipating an attorney's needs and building strong relations…" at bounding box center [620, 218] width 399 height 115
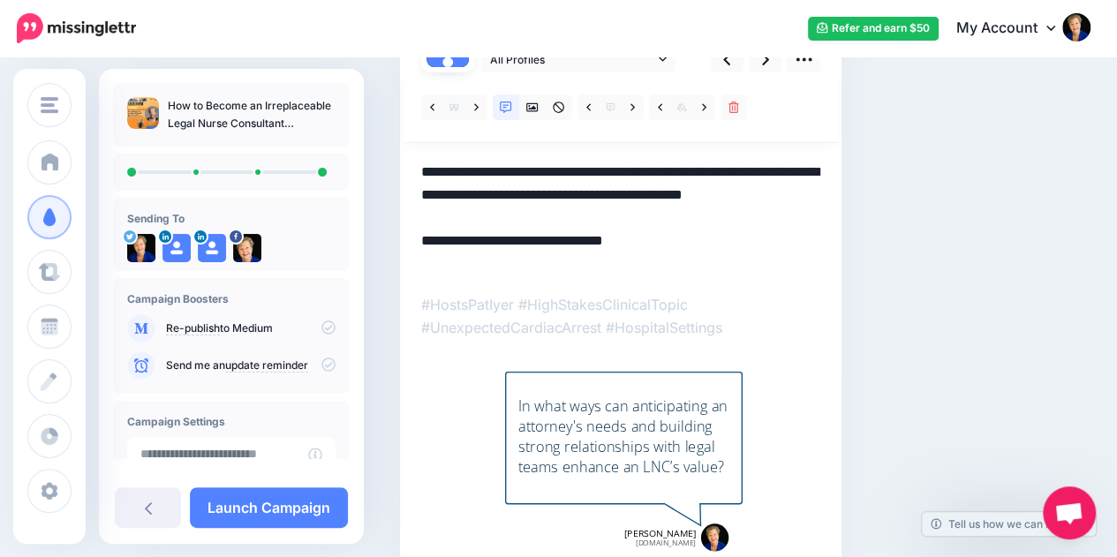
click at [564, 220] on textarea "**********" at bounding box center [620, 218] width 399 height 115
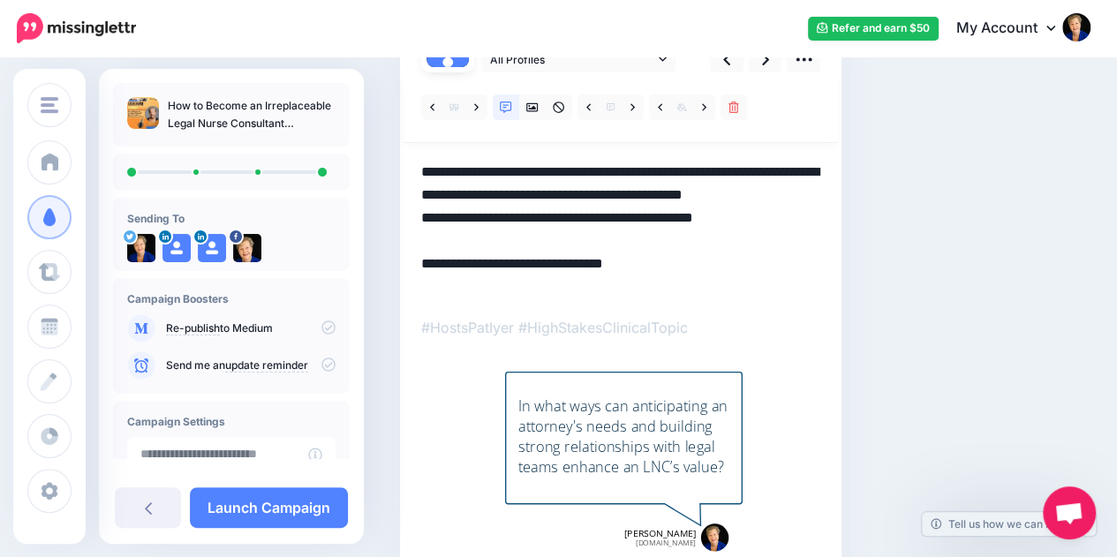
scroll to position [284, 0]
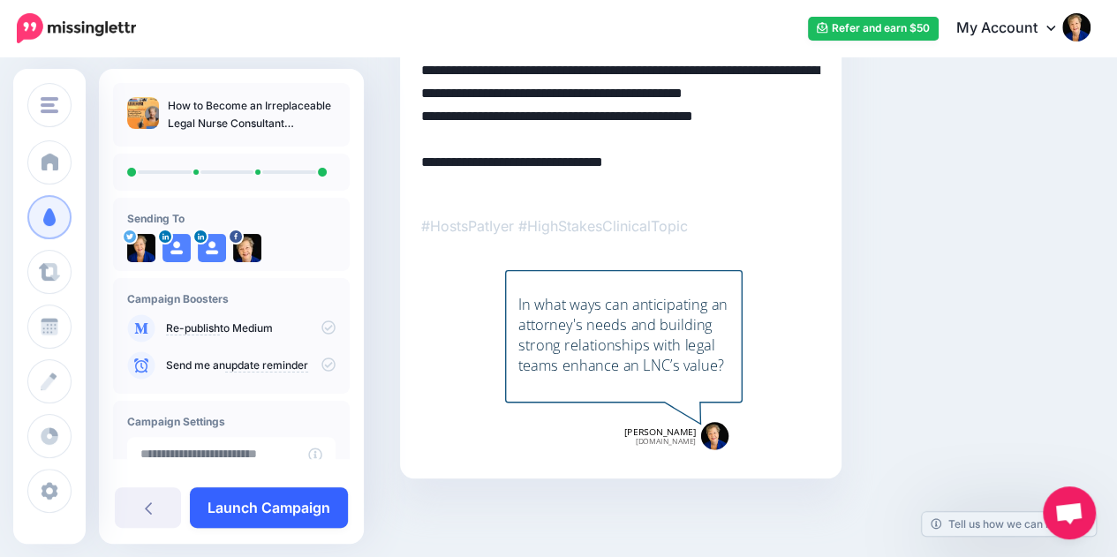
type textarea "**********"
click at [286, 518] on link "Launch Campaign" at bounding box center [269, 508] width 158 height 41
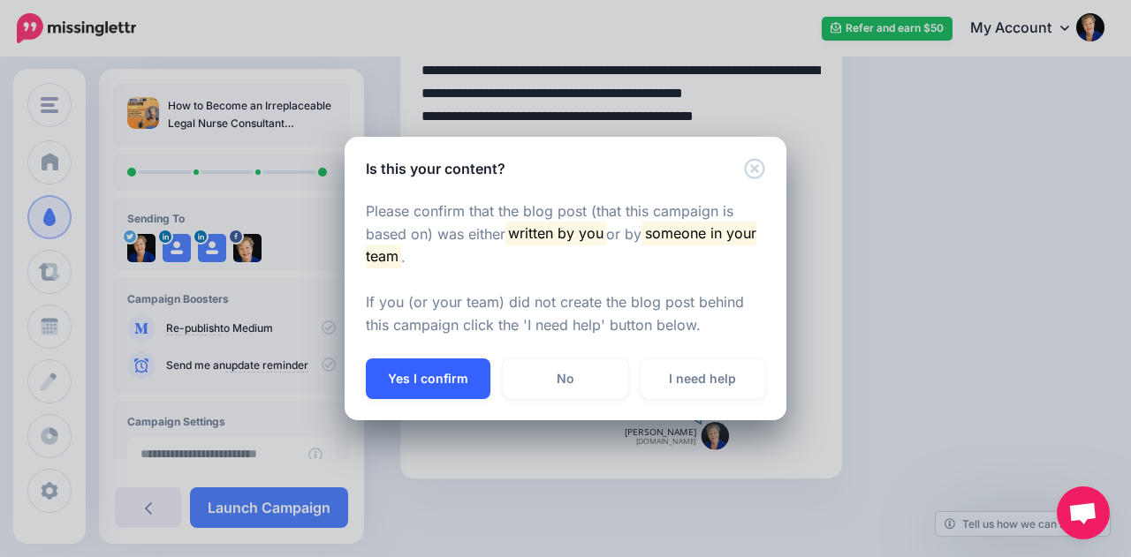
click at [405, 362] on button "Yes I confirm" at bounding box center [428, 379] width 125 height 41
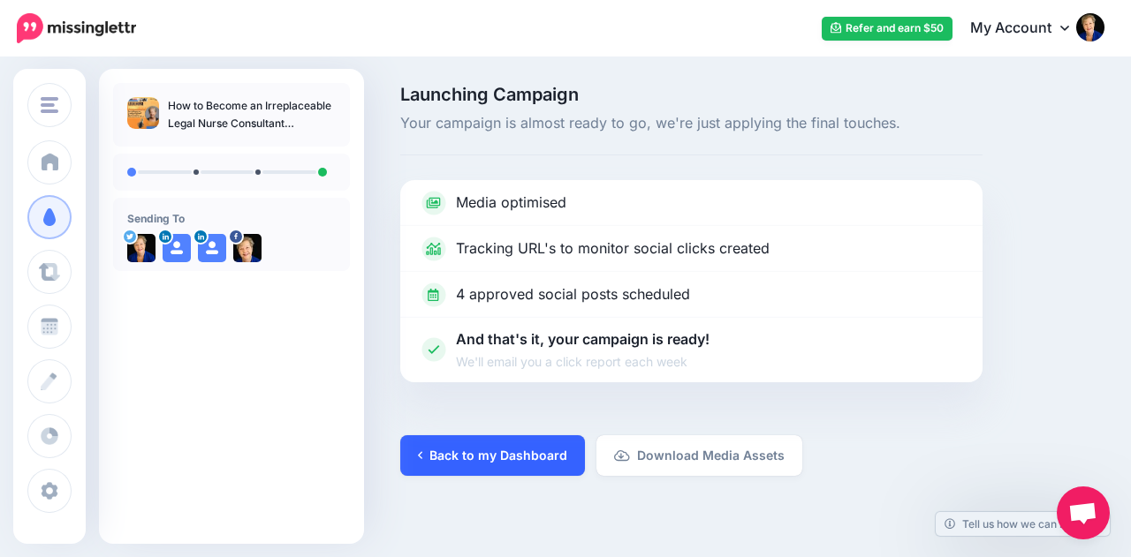
click at [519, 458] on link "Back to my Dashboard" at bounding box center [492, 455] width 185 height 41
